Goal: Task Accomplishment & Management: Manage account settings

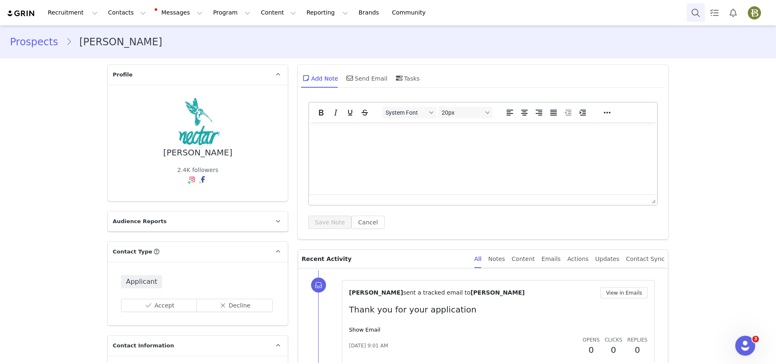
click at [696, 12] on button "Search" at bounding box center [696, 12] width 18 height 19
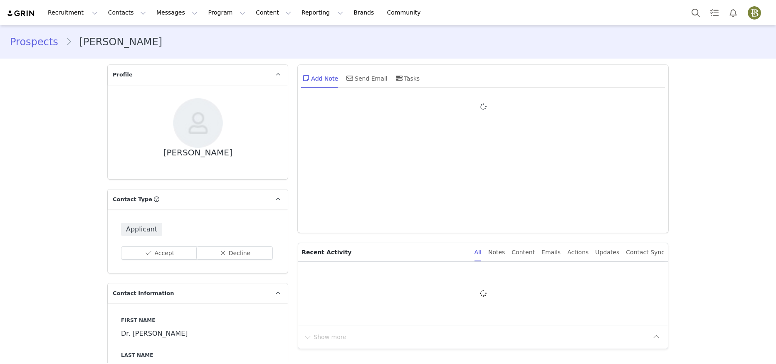
type input "+1 ([GEOGRAPHIC_DATA])"
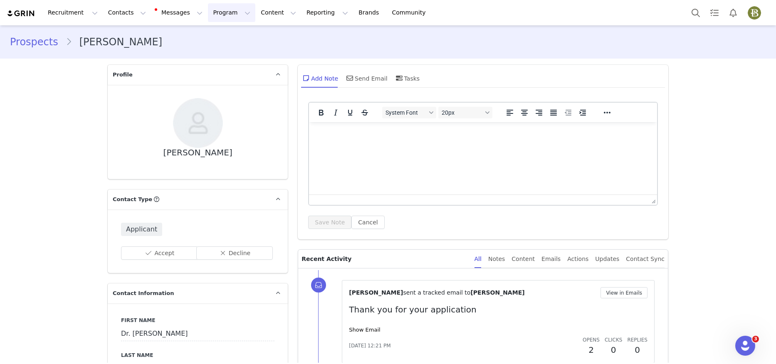
click at [224, 8] on button "Program Program" at bounding box center [231, 12] width 47 height 19
click at [218, 35] on p "Activations" at bounding box center [218, 36] width 32 height 9
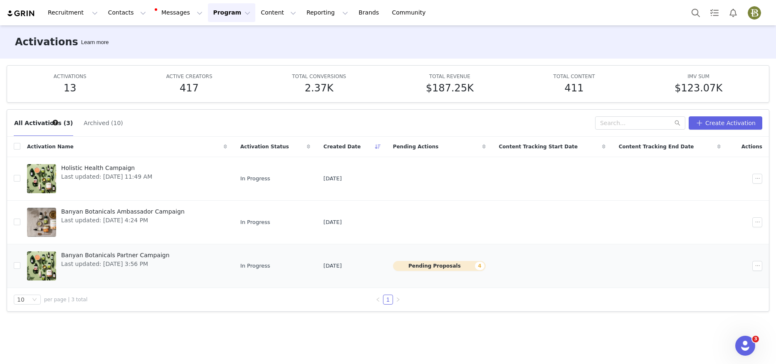
click at [470, 264] on button "Pending Proposals 4" at bounding box center [439, 266] width 93 height 10
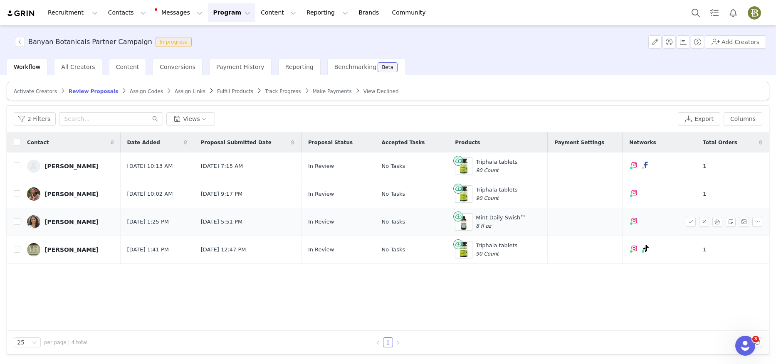
click at [72, 223] on div "sheila patel" at bounding box center [72, 222] width 54 height 7
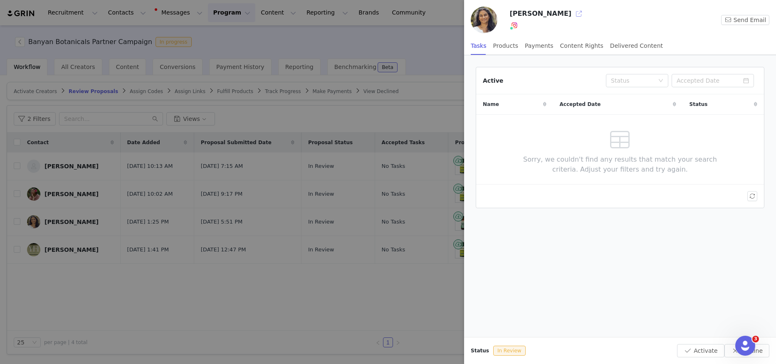
click at [573, 13] on button "button" at bounding box center [579, 13] width 13 height 13
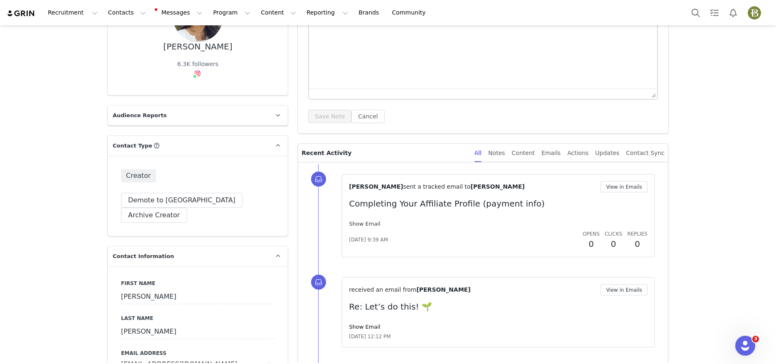
click at [367, 221] on link "Show Email" at bounding box center [364, 224] width 31 height 6
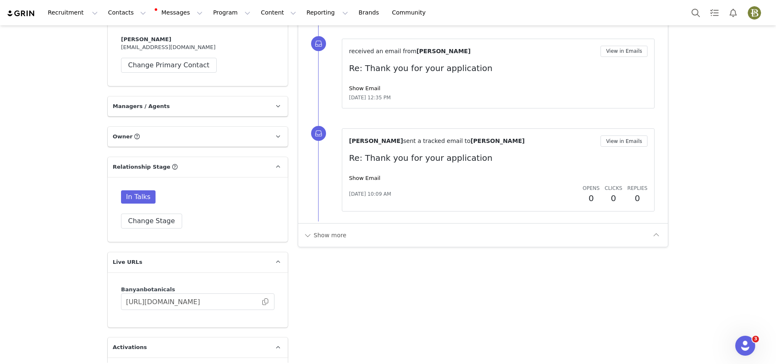
scroll to position [1935, 0]
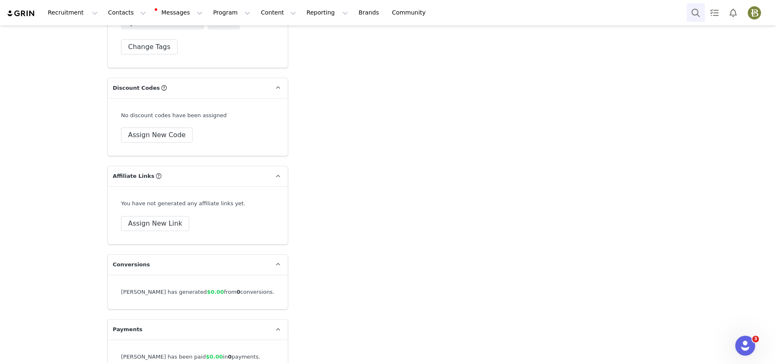
click at [695, 12] on button "Search" at bounding box center [696, 12] width 18 height 19
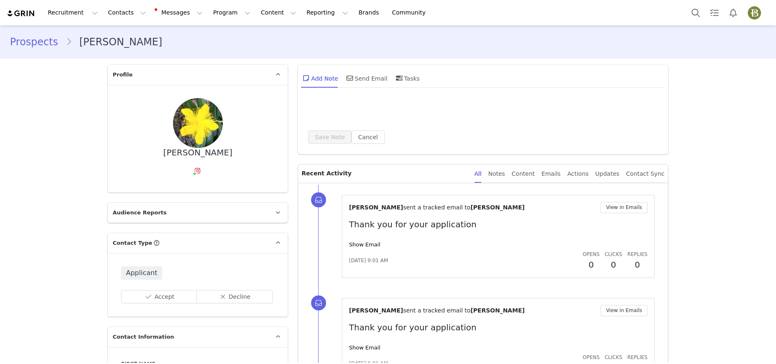
type input "+1 ([GEOGRAPHIC_DATA])"
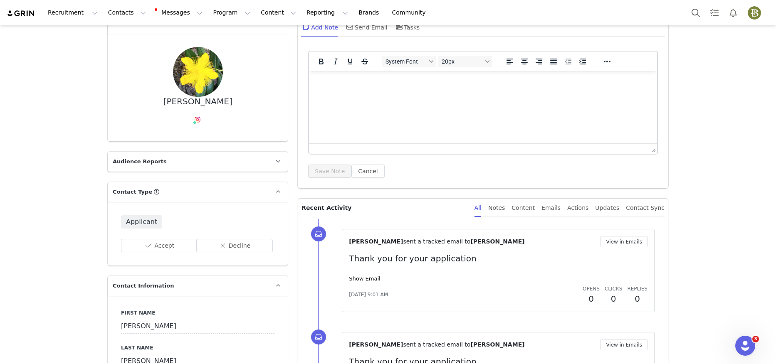
scroll to position [15, 0]
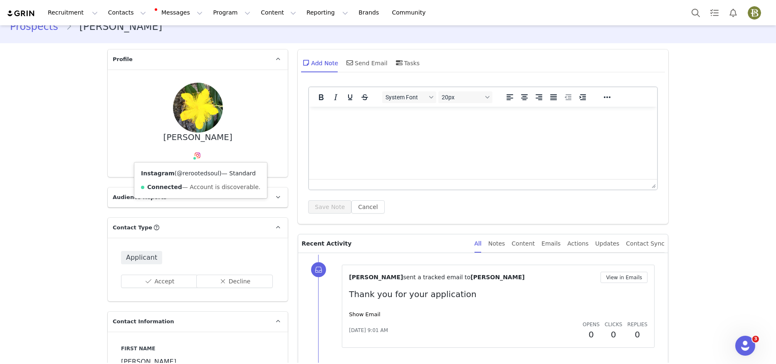
click at [193, 175] on link "@rerootedsoul" at bounding box center [198, 173] width 42 height 7
click at [697, 10] on button "Search" at bounding box center [696, 12] width 18 height 19
